Goal: Check status: Check status

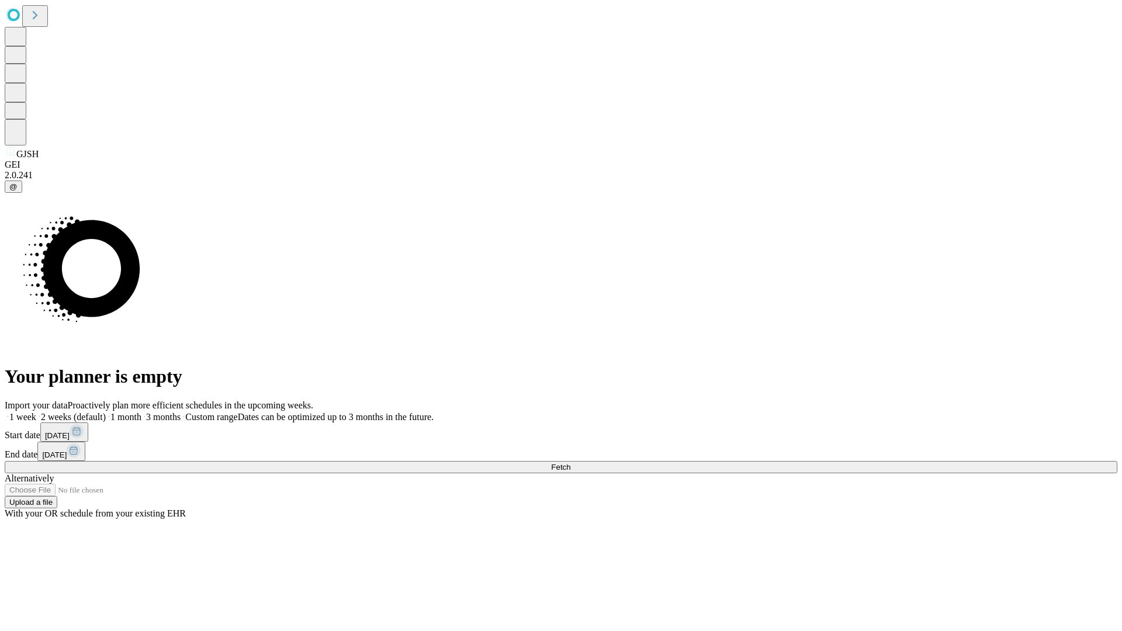
click at [571, 463] on span "Fetch" at bounding box center [560, 467] width 19 height 9
